Goal: Task Accomplishment & Management: Manage account settings

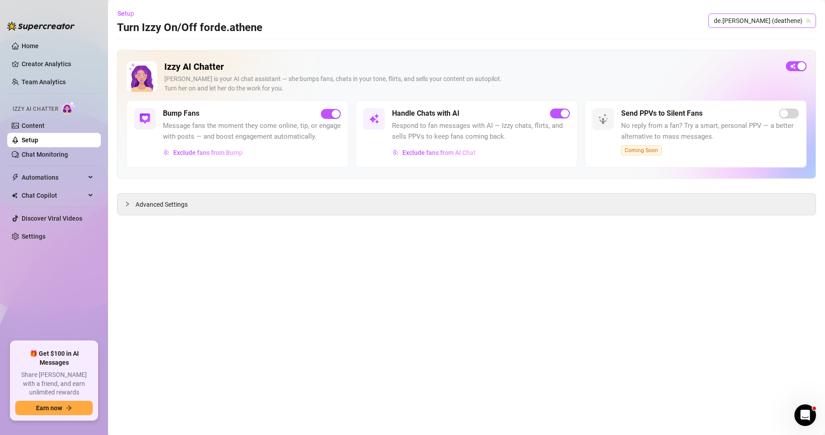
click at [787, 22] on span "de.[PERSON_NAME] (deathene)" at bounding box center [762, 20] width 97 height 13
click at [781, 55] on span "( [DOMAIN_NAME] )" at bounding box center [790, 54] width 53 height 10
click at [331, 114] on span "button" at bounding box center [331, 114] width 20 height 10
click at [178, 199] on div "Advanced Settings" at bounding box center [466, 203] width 698 height 21
click at [163, 205] on span "Advanced Settings" at bounding box center [161, 204] width 52 height 10
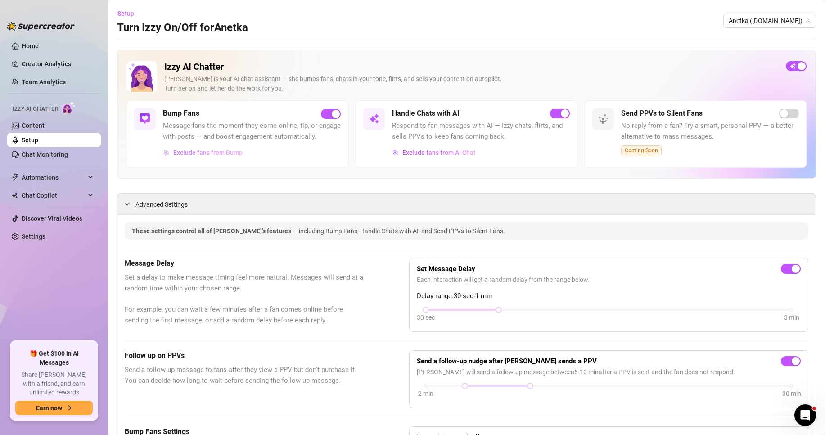
click at [230, 156] on span "Exclude fans from Bump" at bounding box center [207, 152] width 69 height 7
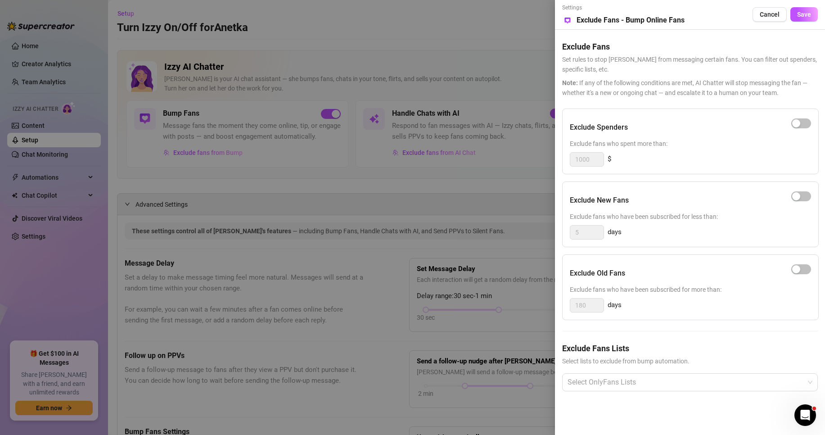
click at [411, 200] on div at bounding box center [412, 217] width 825 height 435
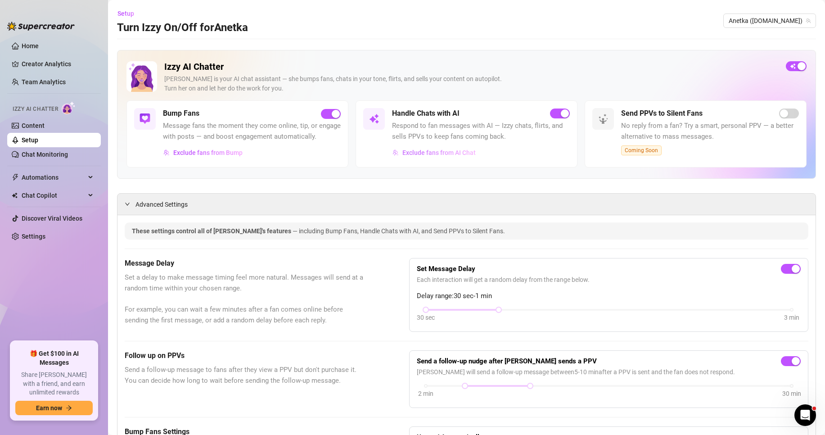
click at [448, 156] on span "Exclude fans from AI Chat" at bounding box center [438, 152] width 73 height 7
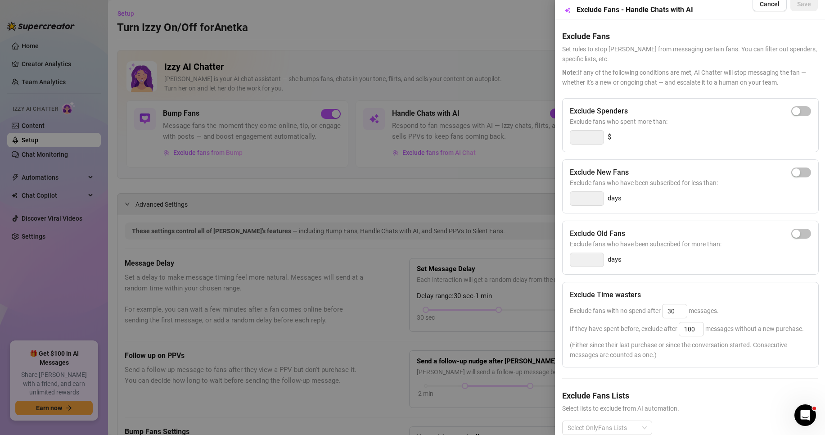
scroll to position [46, 0]
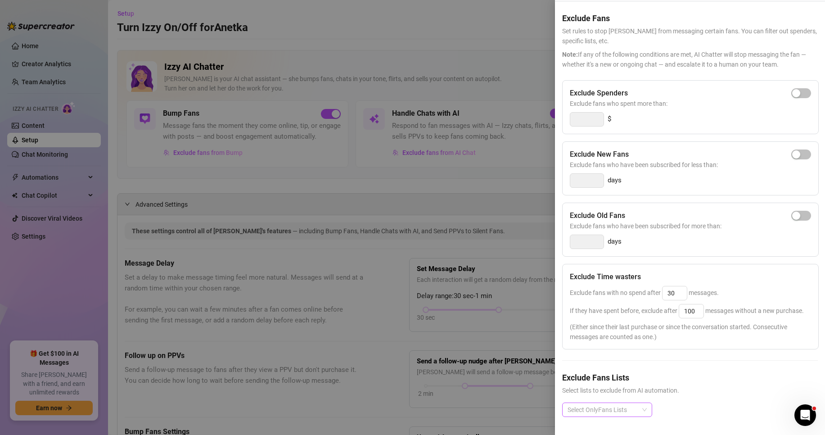
click at [629, 403] on div at bounding box center [602, 409] width 77 height 13
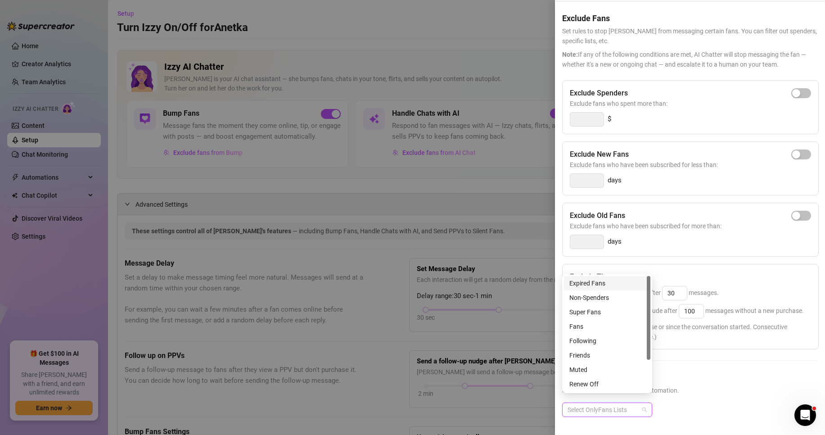
click at [608, 280] on div "Expired Fans" at bounding box center [607, 283] width 76 height 10
click at [762, 375] on h5 "Exclude Fans Lists" at bounding box center [690, 377] width 256 height 12
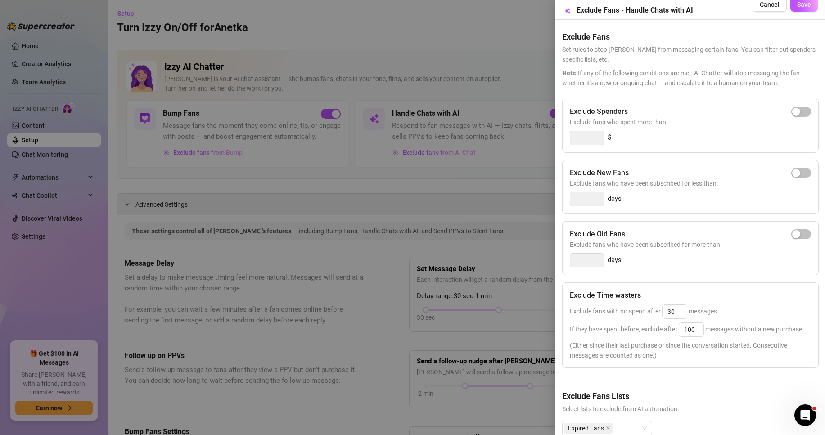
scroll to position [0, 0]
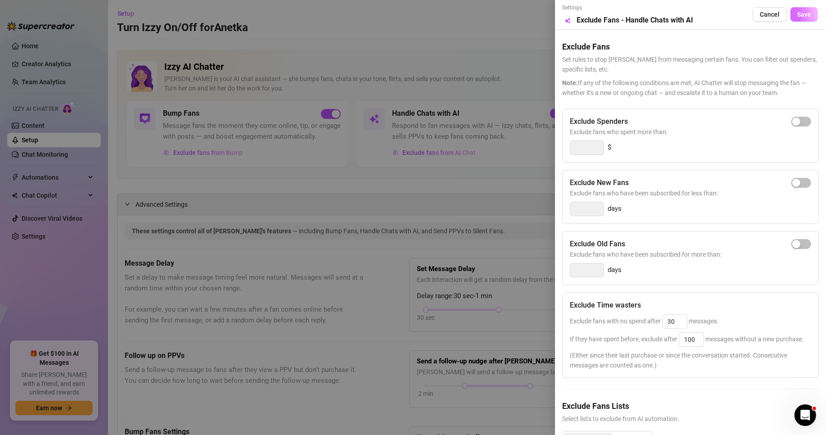
click at [802, 16] on span "Save" at bounding box center [804, 14] width 14 height 7
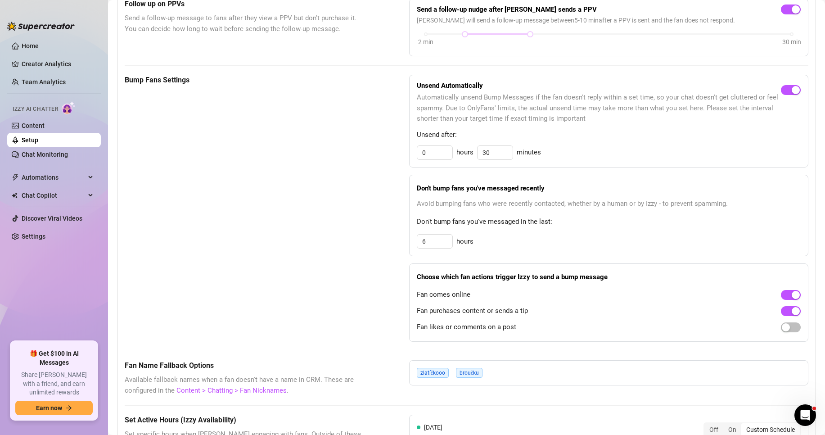
scroll to position [360, 0]
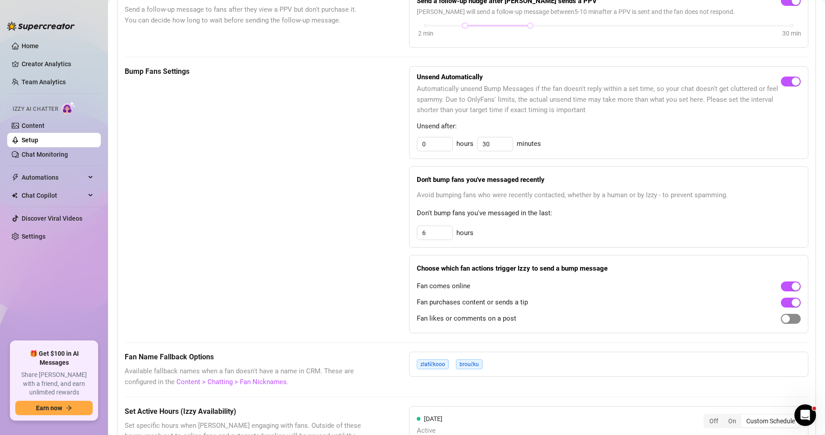
click at [782, 323] on div "button" at bounding box center [786, 319] width 8 height 8
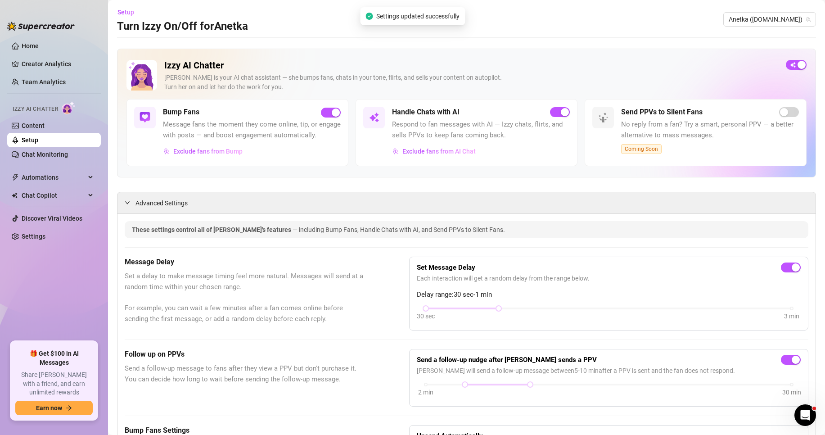
scroll to position [0, 0]
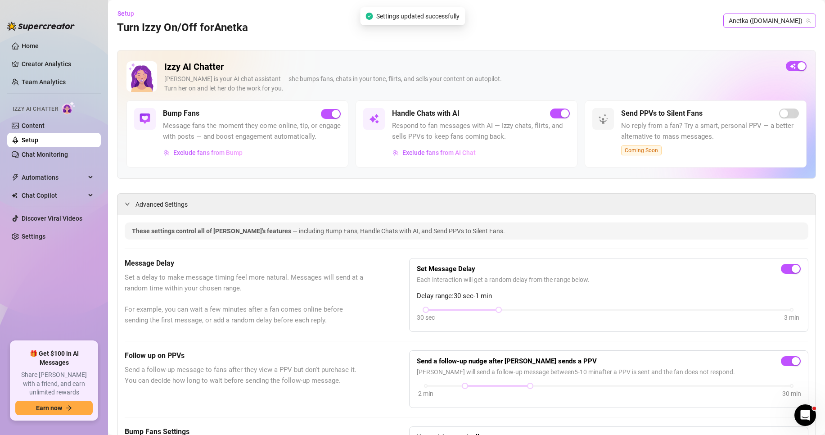
click at [773, 15] on span "Anetka ([DOMAIN_NAME])" at bounding box center [770, 20] width 82 height 13
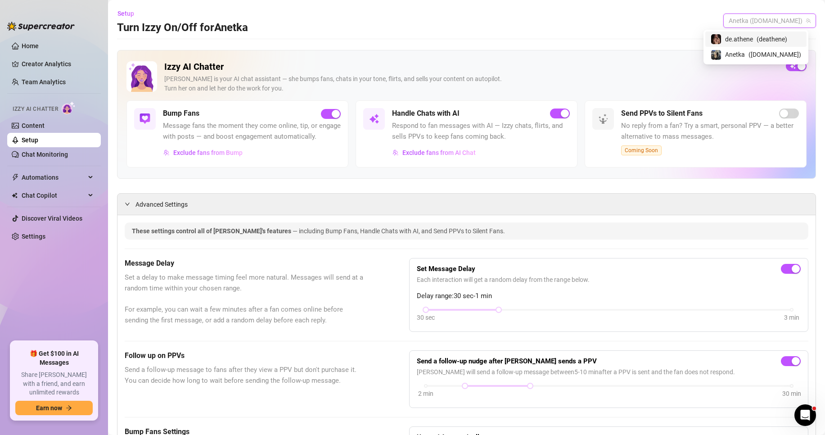
click at [768, 40] on div "de.[PERSON_NAME] ( deathene )" at bounding box center [756, 39] width 90 height 11
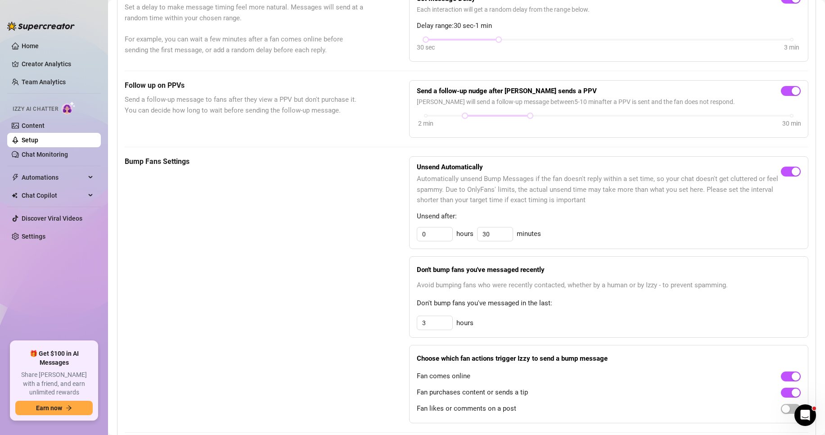
scroll to position [540, 0]
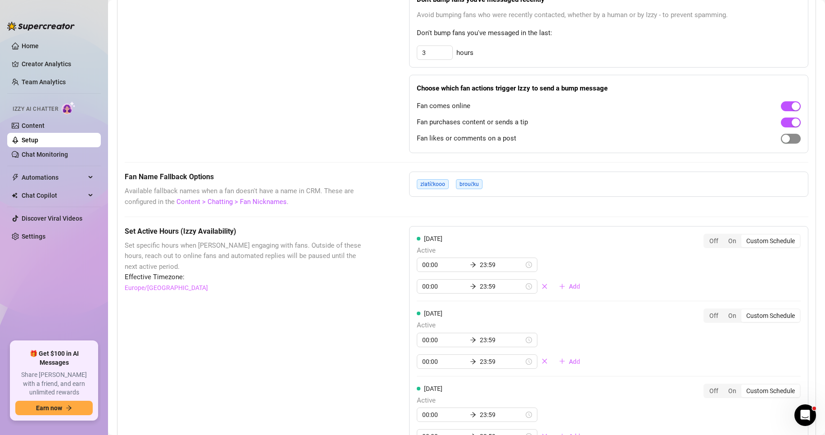
click at [785, 144] on span "button" at bounding box center [791, 139] width 20 height 10
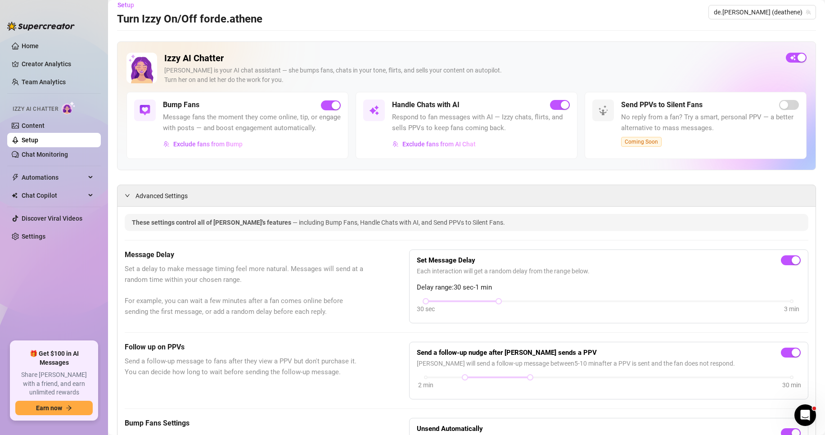
scroll to position [0, 0]
